Goal: Information Seeking & Learning: Get advice/opinions

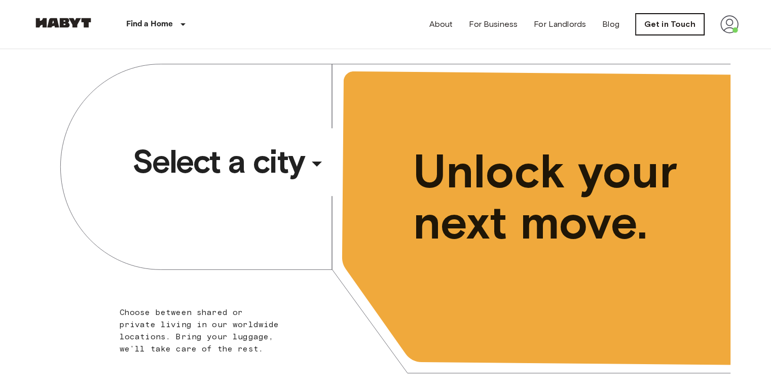
click at [682, 23] on link "Get in Touch" at bounding box center [670, 24] width 68 height 21
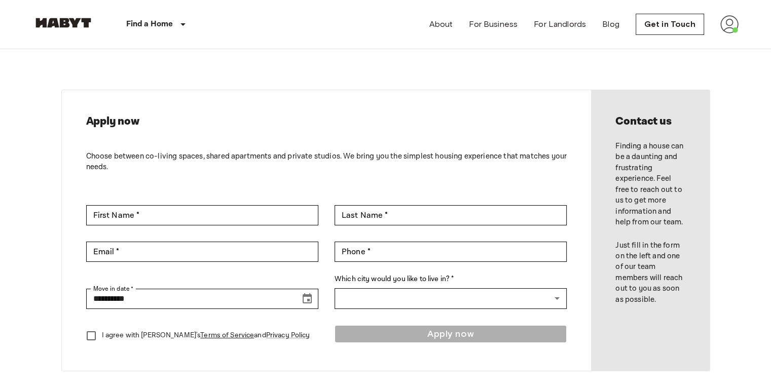
click at [724, 25] on img at bounding box center [729, 24] width 18 height 18
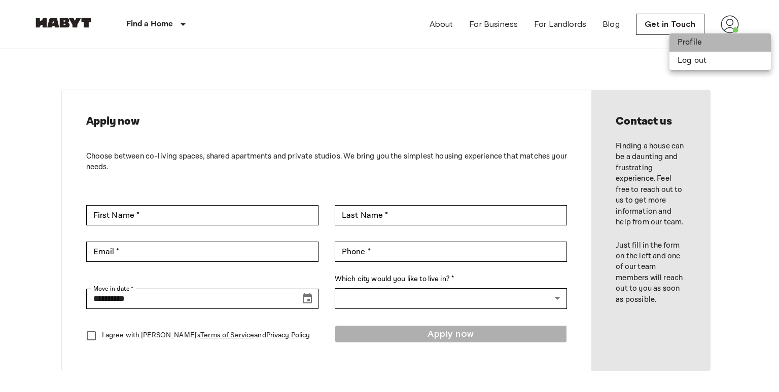
click at [684, 46] on li "Profile" at bounding box center [719, 42] width 101 height 18
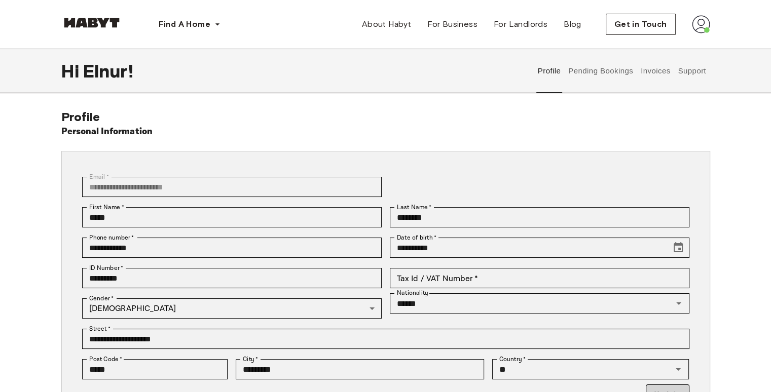
click at [697, 70] on button "Support" at bounding box center [692, 71] width 31 height 45
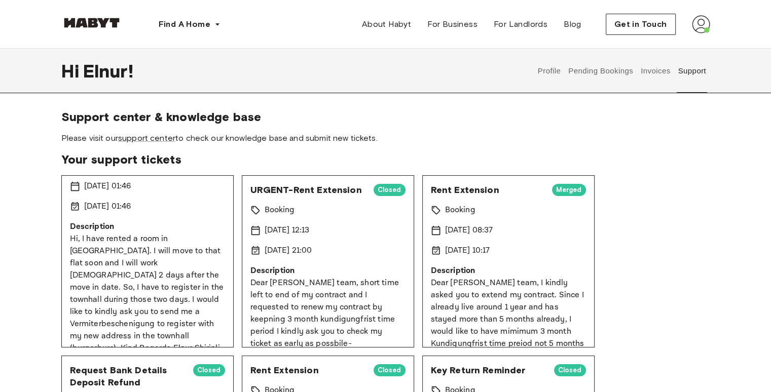
scroll to position [47, 0]
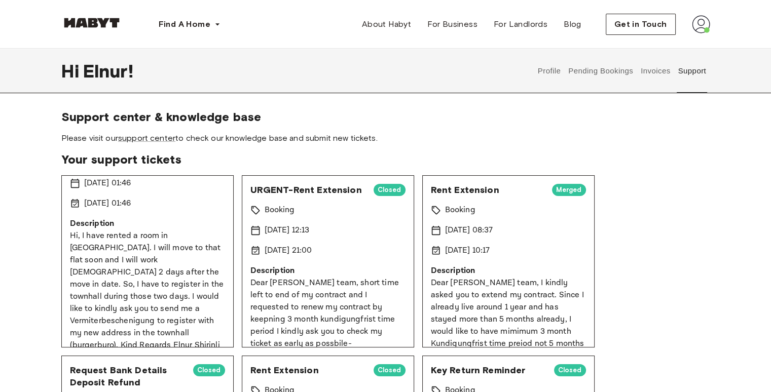
drag, startPoint x: 695, startPoint y: 62, endPoint x: 699, endPoint y: 19, distance: 43.3
click at [699, 19] on img at bounding box center [701, 24] width 18 height 18
click at [669, 47] on span "Profile" at bounding box center [669, 48] width 25 height 12
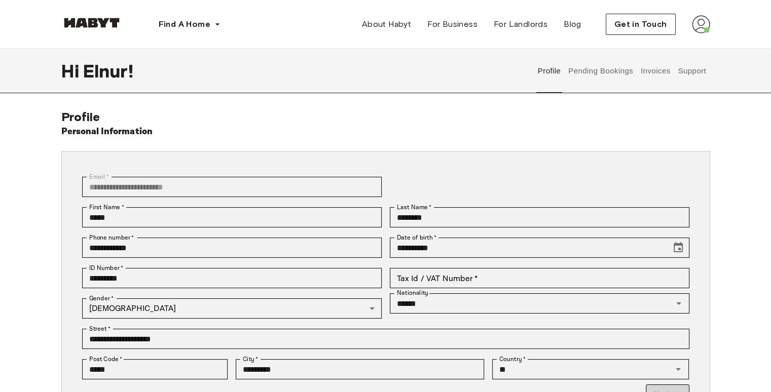
click at [677, 73] on button "Support" at bounding box center [692, 71] width 31 height 45
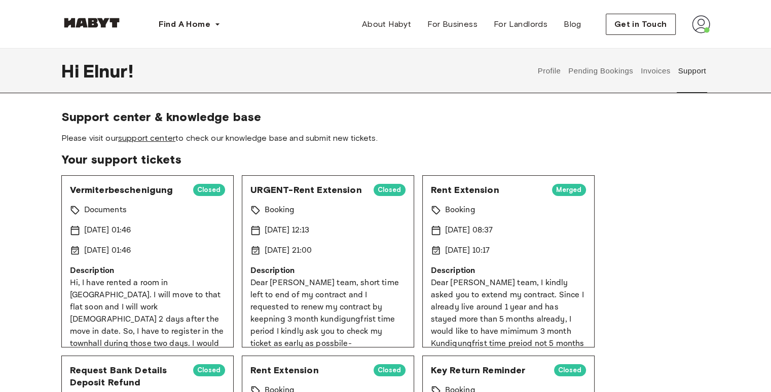
click at [150, 137] on link "support center" at bounding box center [146, 138] width 57 height 10
